Goal: Find specific page/section: Find specific page/section

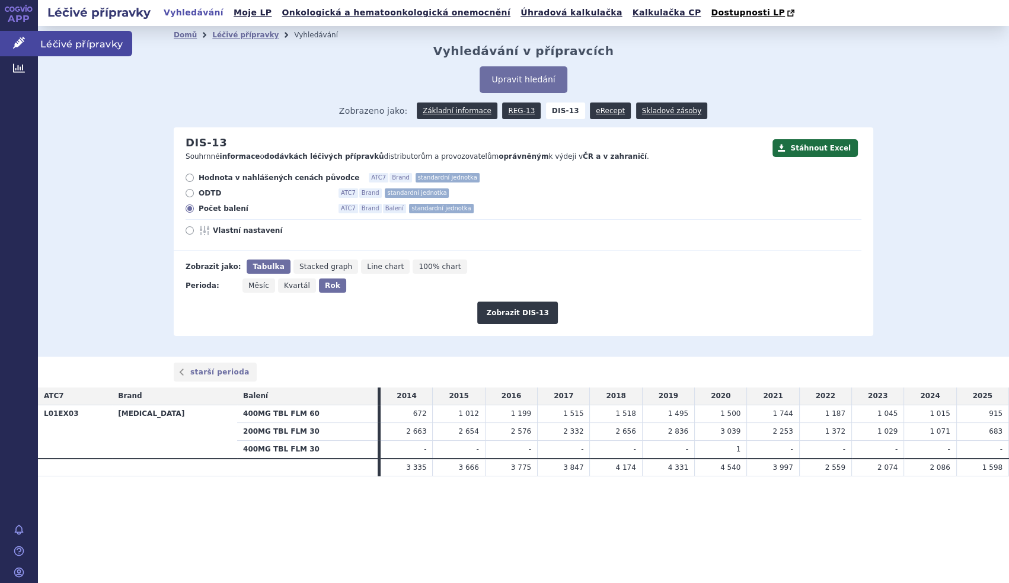
click at [11, 37] on link "Léčivé přípravky" at bounding box center [19, 43] width 38 height 25
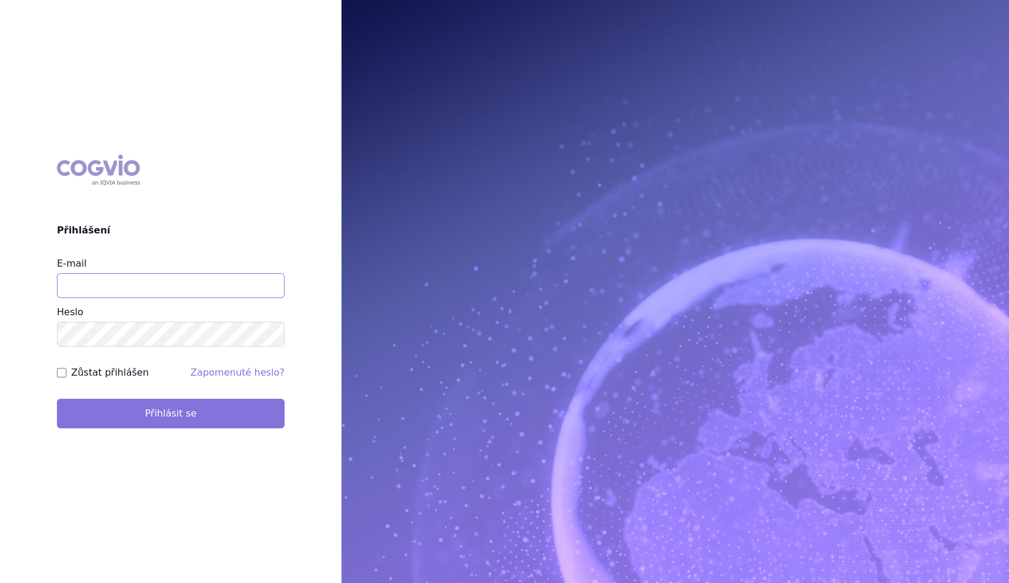
type input "marek_sebrle@accord-healthcare.com"
click at [175, 400] on button "Přihlásit se" at bounding box center [171, 414] width 228 height 30
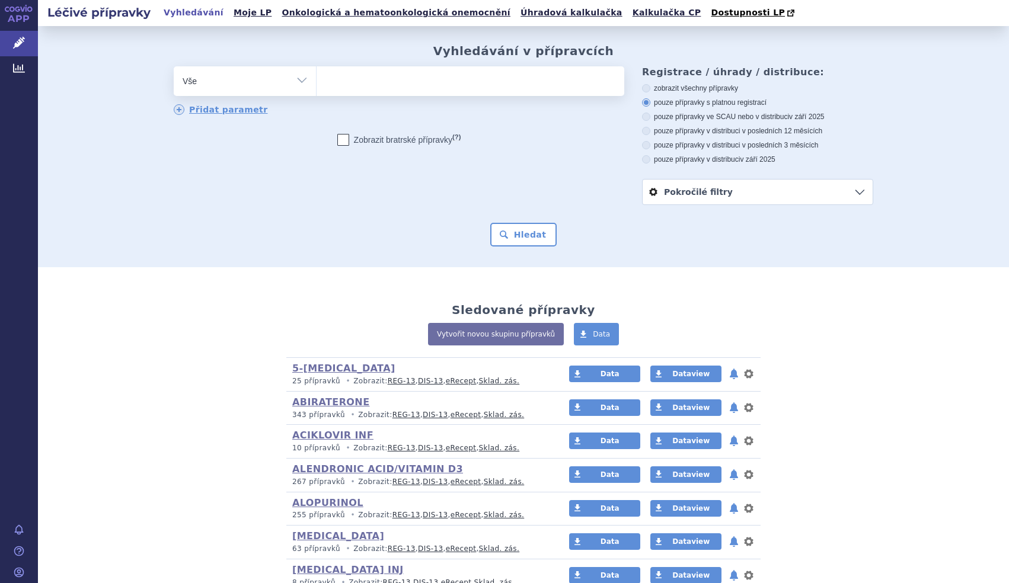
click at [282, 75] on select "Vše Přípravek/SUKL kód MAH VPOIS ATC/Aktivní látka Léková forma Síla" at bounding box center [245, 79] width 142 height 27
click at [174, 67] on select "Vše Přípravek/SUKL kód MAH VPOIS ATC/Aktivní látka Léková forma Síla" at bounding box center [245, 79] width 142 height 27
click at [259, 87] on select "Vše Přípravek/SUKL kód MAH VPOIS ATC/Aktivní látka Léková forma Síla" at bounding box center [245, 79] width 142 height 27
select select "filter-atc-group"
click at [174, 67] on select "Vše Přípravek/SUKL kód MAH VPOIS ATC/Aktivní látka Léková forma Síla" at bounding box center [245, 79] width 142 height 27
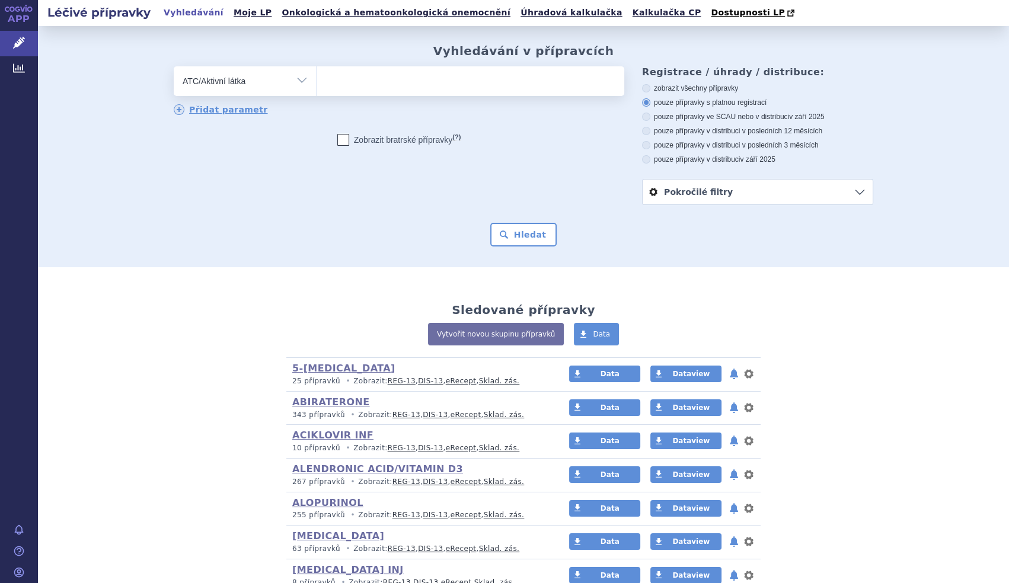
click at [330, 75] on ul at bounding box center [471, 78] width 308 height 25
click at [317, 75] on select at bounding box center [316, 81] width 1 height 30
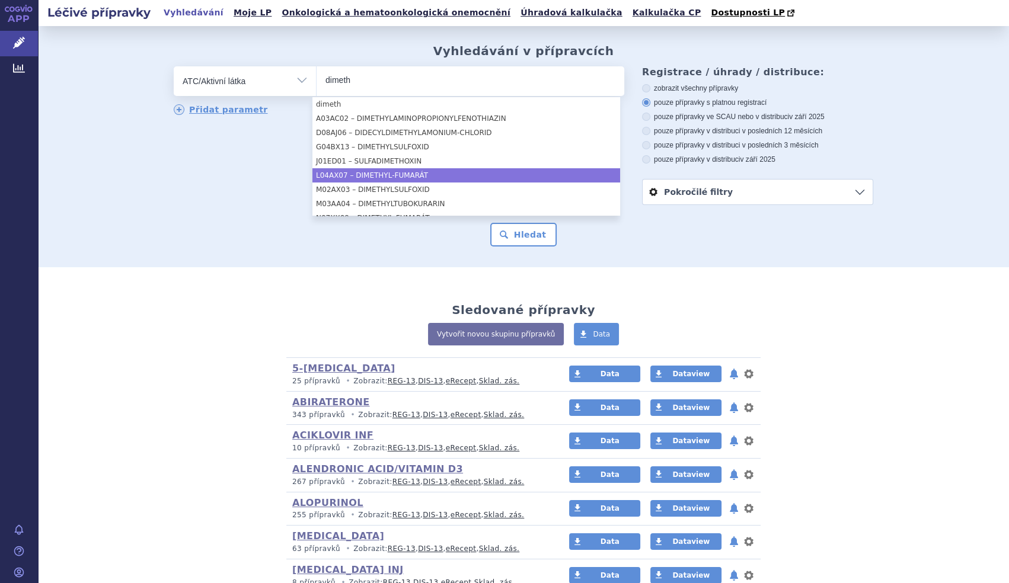
type input "dimeth"
select select "L04AX07"
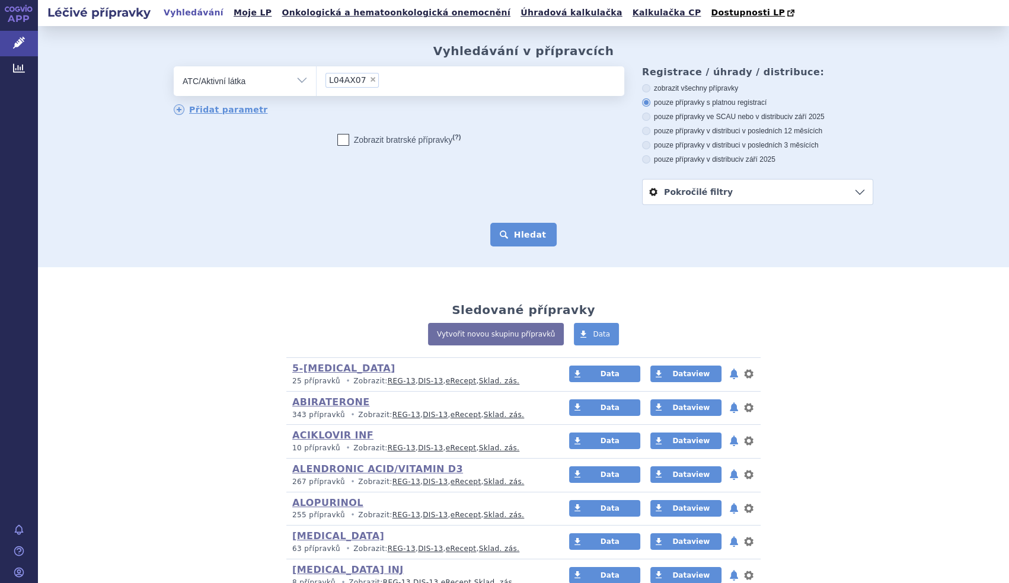
click at [531, 238] on button "Hledat" at bounding box center [523, 235] width 67 height 24
